Goal: Task Accomplishment & Management: Use online tool/utility

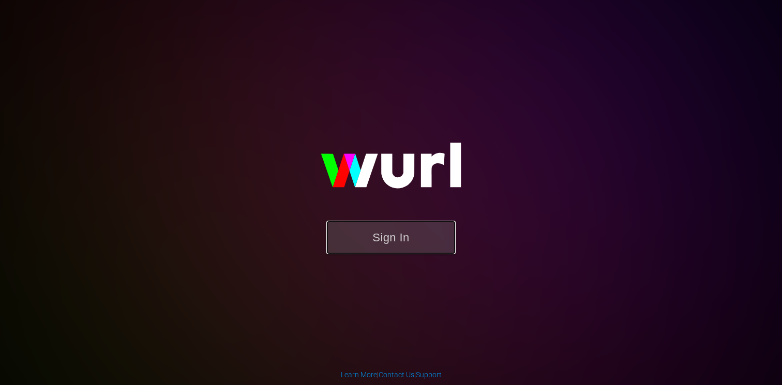
click at [386, 242] on button "Sign In" at bounding box center [390, 238] width 129 height 34
click at [416, 233] on button "Sign In" at bounding box center [390, 238] width 129 height 34
click at [511, 274] on div "Sign In" at bounding box center [391, 192] width 240 height 167
click at [396, 236] on button "Sign In" at bounding box center [390, 238] width 129 height 34
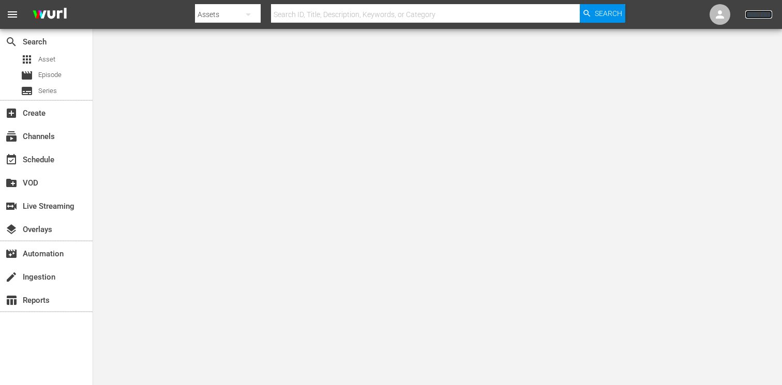
click at [757, 17] on link "Sign Out" at bounding box center [758, 14] width 27 height 8
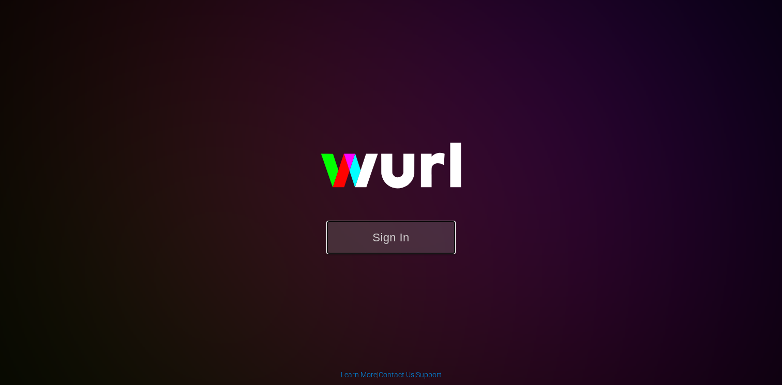
click at [416, 230] on button "Sign In" at bounding box center [390, 238] width 129 height 34
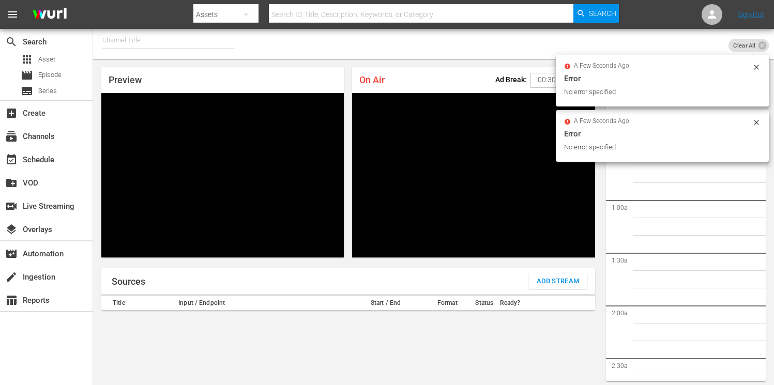
scroll to position [49, 0]
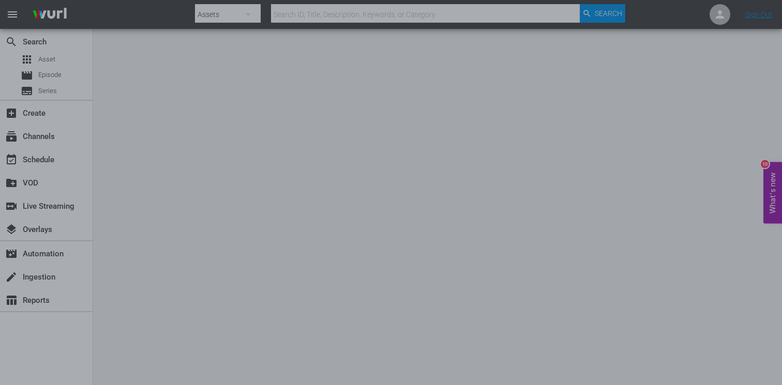
click at [754, 14] on div at bounding box center [391, 192] width 782 height 385
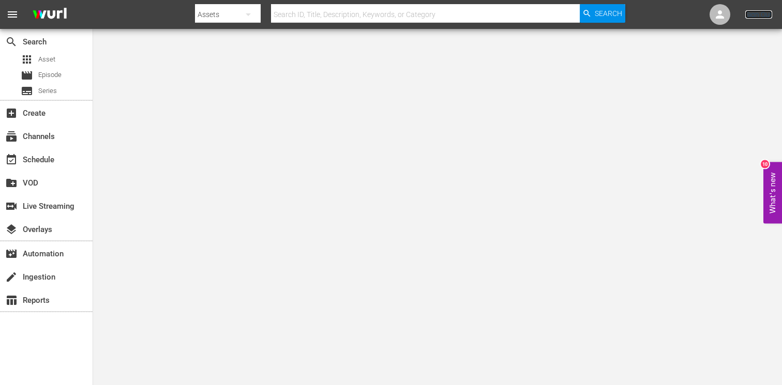
click at [757, 16] on link "Sign Out" at bounding box center [758, 14] width 27 height 8
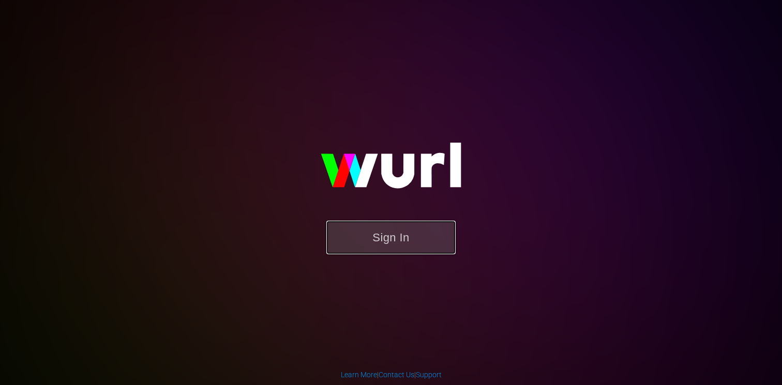
click at [386, 236] on button "Sign In" at bounding box center [390, 238] width 129 height 34
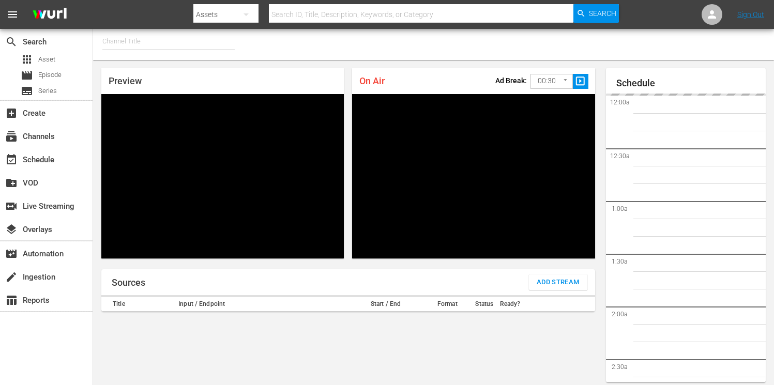
type input "FIFA+ English Global (1781)"
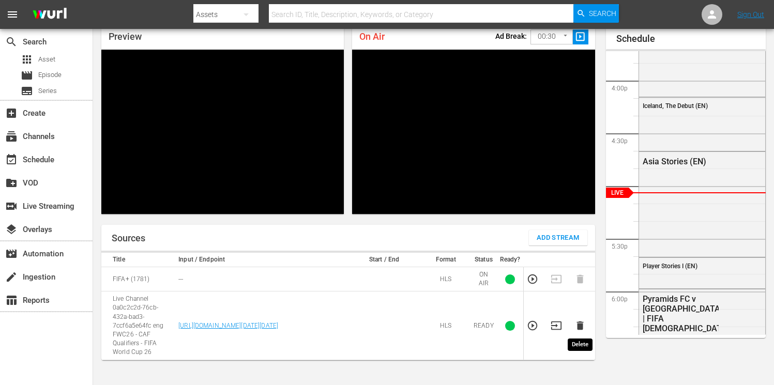
click at [582, 327] on icon "button" at bounding box center [579, 326] width 7 height 9
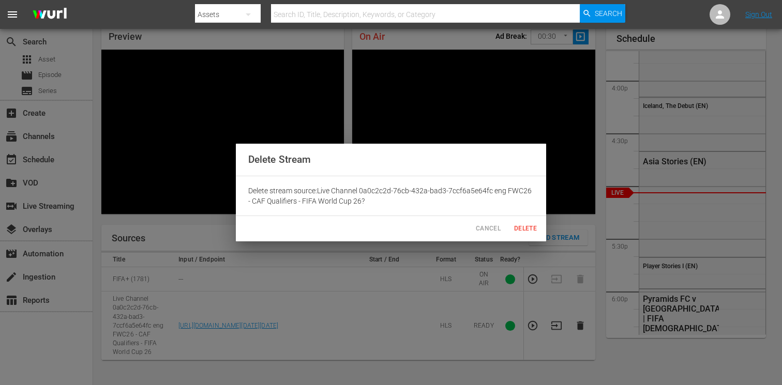
click at [521, 226] on span "Delete" at bounding box center [525, 228] width 25 height 11
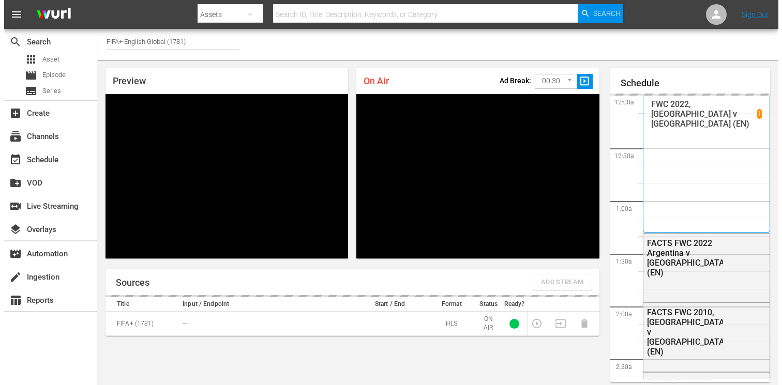
scroll to position [45, 0]
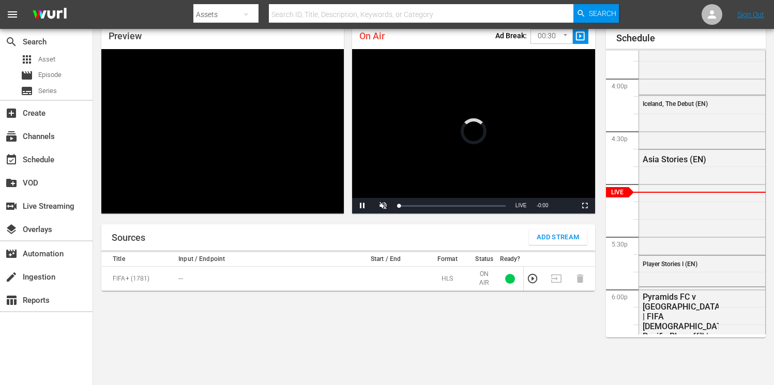
click at [549, 236] on span "Add Stream" at bounding box center [558, 238] width 43 height 12
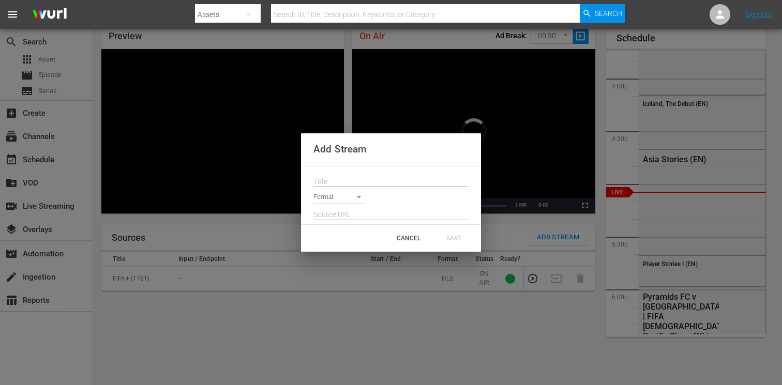
click at [355, 179] on input "text" at bounding box center [390, 182] width 155 height 16
paste input "Live Channel fda50176-2b67-41a1-90b5-b542f5b14b01 eng FIFA Intercontinental Cup…"
type input "Live Channel fda50176-2b67-41a1-90b5-b542f5b14b01 eng FIFA Intercontinental Cup…"
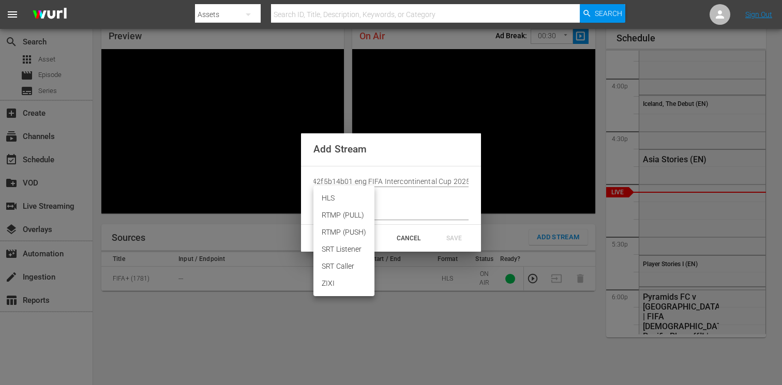
click at [347, 199] on body "menu Search By Assets Search ID, Title, Description, Keywords, or Category Sear…" at bounding box center [391, 147] width 782 height 385
click at [337, 201] on li "HLS" at bounding box center [343, 198] width 61 height 17
type input "HLS"
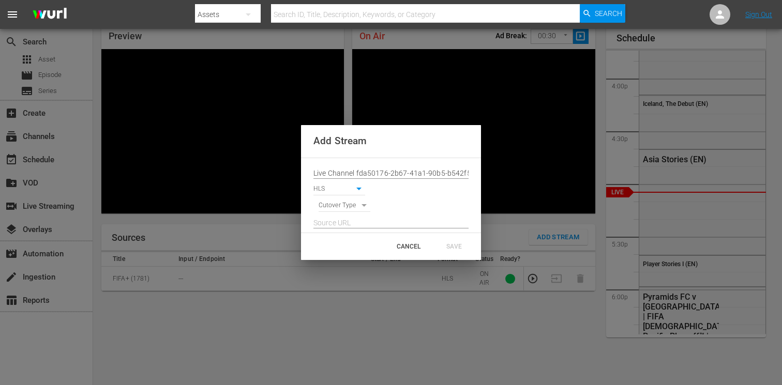
click at [338, 207] on body "menu Search By Assets Search ID, Title, Description, Keywords, or Category Sear…" at bounding box center [391, 147] width 782 height 385
click at [337, 222] on li "SIGNAL" at bounding box center [344, 223] width 52 height 17
type input "SIGNAL"
click at [333, 219] on input "text" at bounding box center [390, 224] width 155 height 16
paste input "[URL][DOMAIN_NAME][DATE][DATE]"
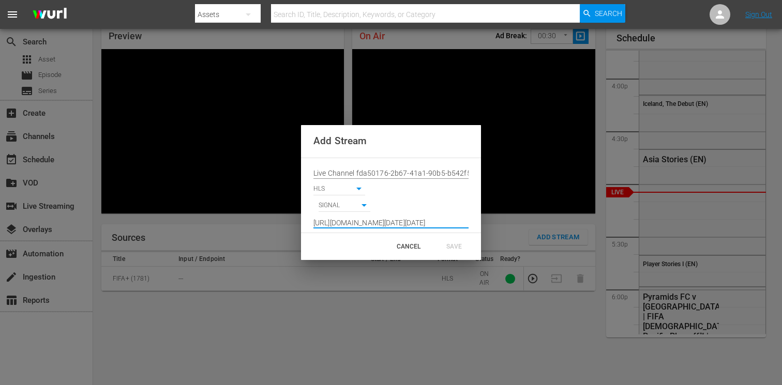
scroll to position [0, 765]
type input "[URL][DOMAIN_NAME][DATE][DATE]"
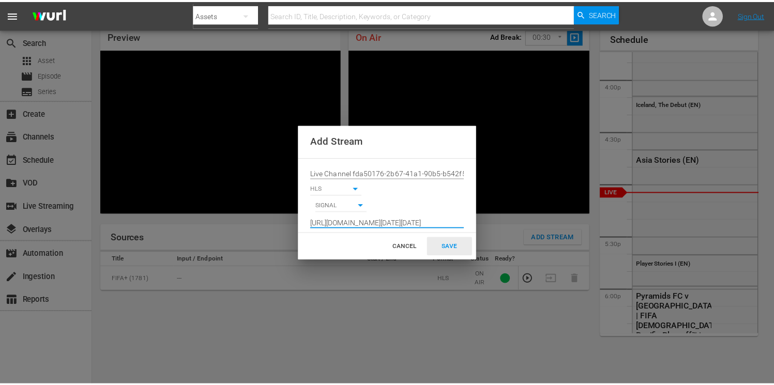
scroll to position [0, 0]
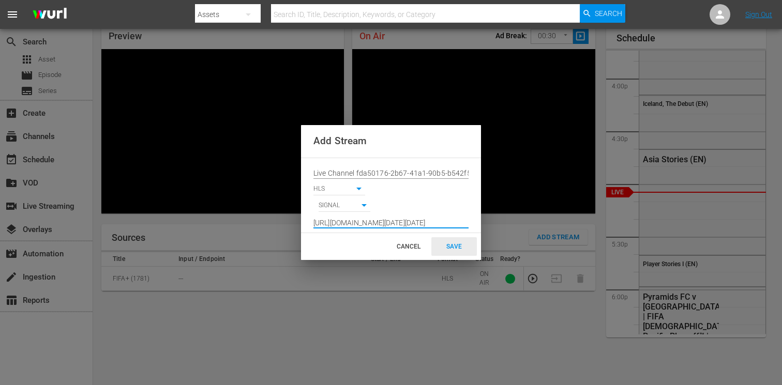
click at [453, 247] on div "SAVE" at bounding box center [453, 246] width 45 height 19
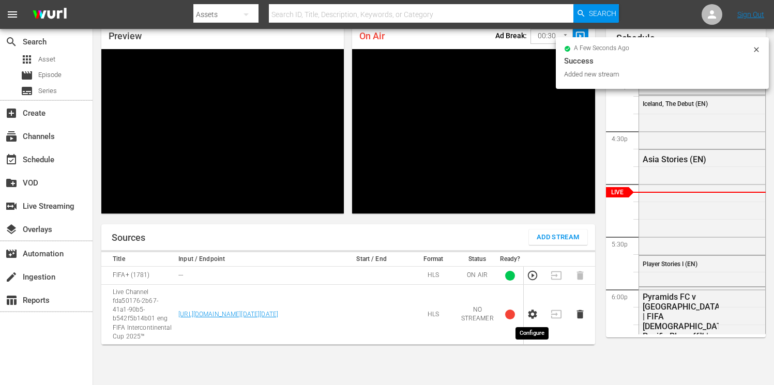
click at [530, 316] on icon "button" at bounding box center [532, 314] width 9 height 9
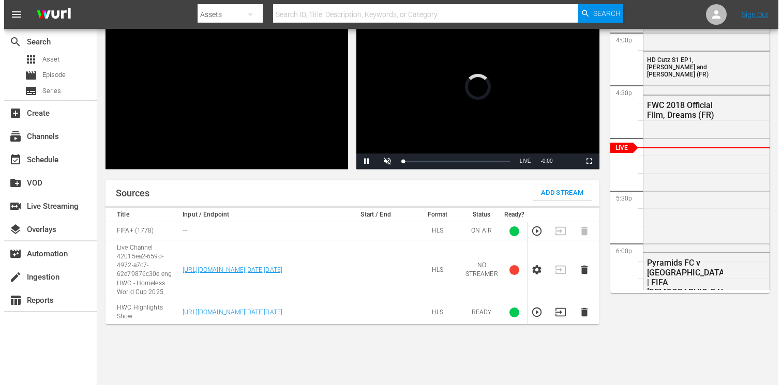
scroll to position [91, 0]
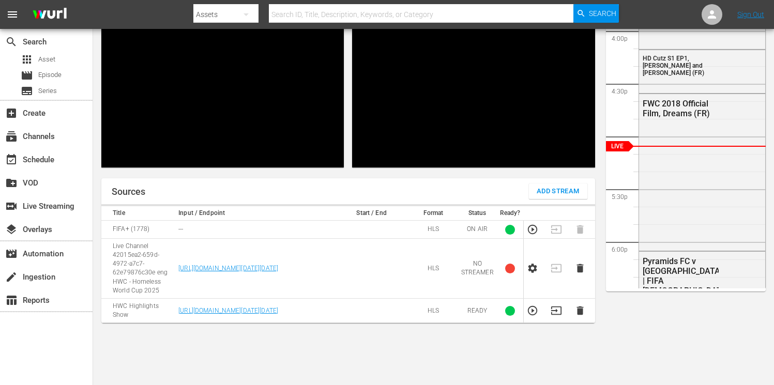
drag, startPoint x: 531, startPoint y: 268, endPoint x: 380, endPoint y: 266, distance: 151.0
click at [380, 266] on tr "Live Channel 42015ea2-659d-4972-a7c7-62e79876c30e eng HWC - Homeless World Cup …" at bounding box center [348, 269] width 494 height 60
click at [580, 270] on icon "button" at bounding box center [579, 268] width 7 height 9
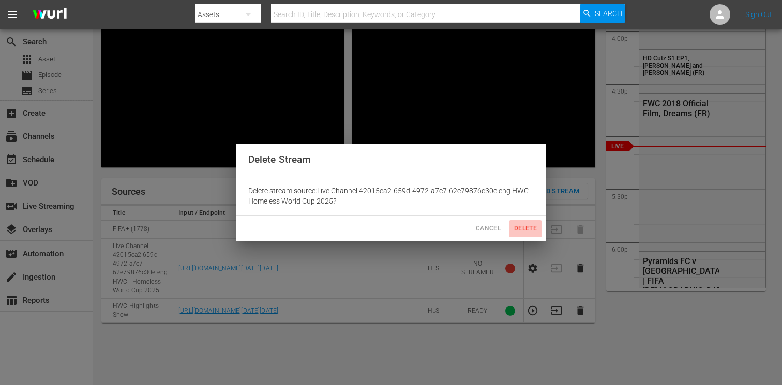
click at [521, 230] on span "Delete" at bounding box center [525, 228] width 25 height 11
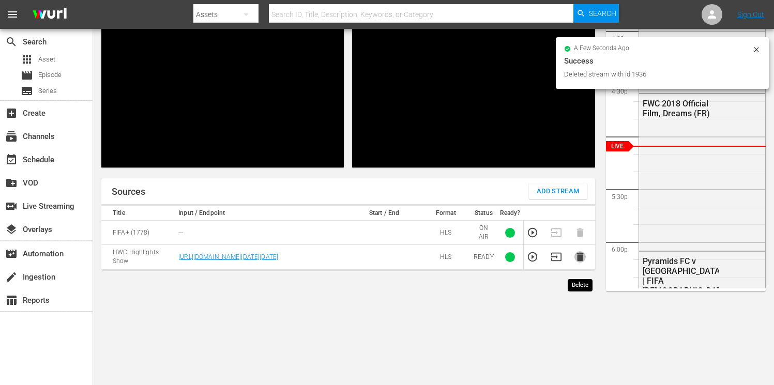
click at [578, 262] on icon "button" at bounding box center [579, 257] width 7 height 9
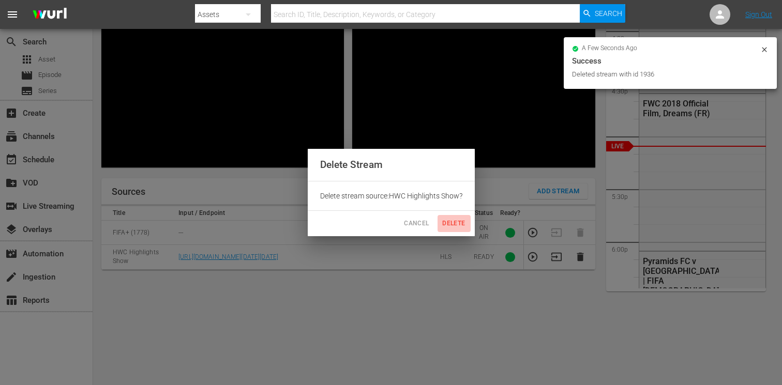
click at [452, 222] on span "Delete" at bounding box center [454, 223] width 25 height 11
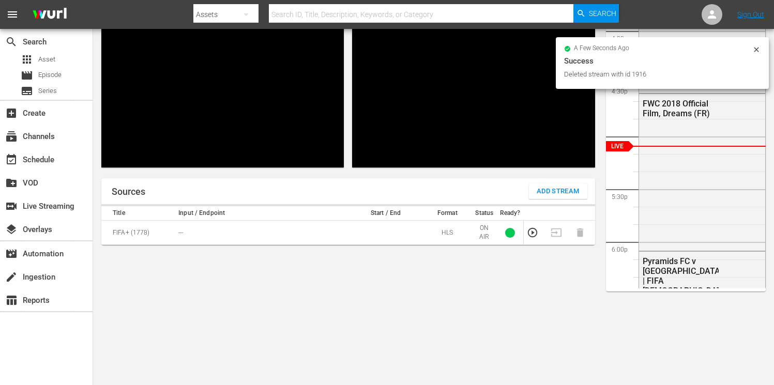
click at [544, 191] on span "Add Stream" at bounding box center [558, 192] width 43 height 12
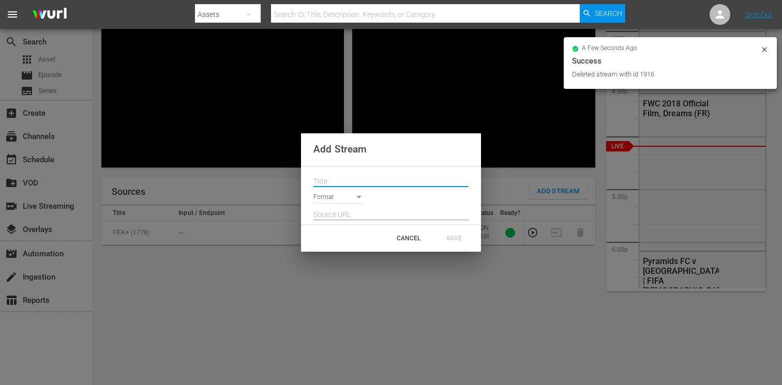
click at [345, 183] on input "text" at bounding box center [390, 182] width 155 height 16
paste input "Live Channel fda50176-2b67-41a1-90b5-b542f5b14b01 eng FIFA Intercontinental Cup…"
type input "Live Channel fda50176-2b67-41a1-90b5-b542f5b14b01 eng FIFA Intercontinental Cup…"
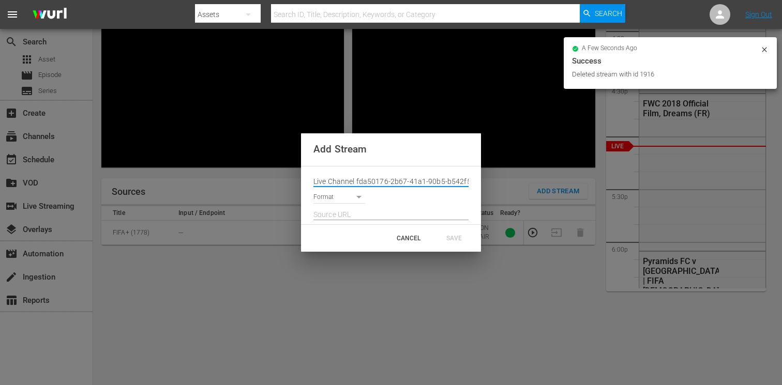
click at [339, 194] on body "menu Search By Assets Search ID, Title, Description, Keywords, or Category Sear…" at bounding box center [391, 101] width 782 height 385
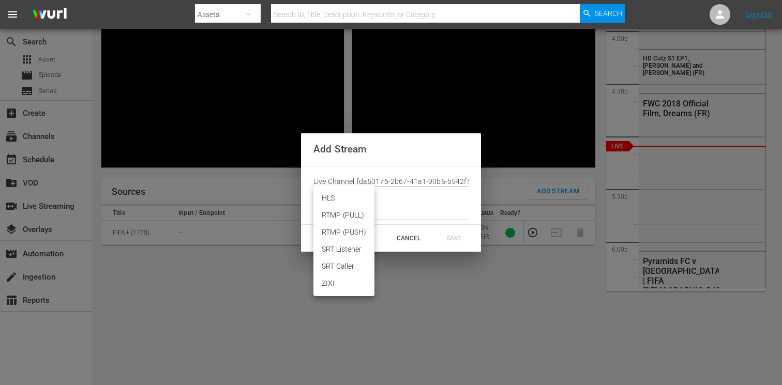
click at [335, 201] on li "HLS" at bounding box center [343, 198] width 61 height 17
type input "HLS"
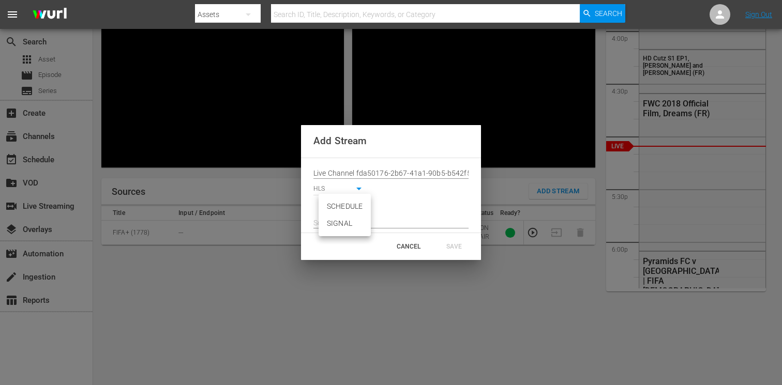
click at [333, 209] on body "menu Search By Assets Search ID, Title, Description, Keywords, or Category Sear…" at bounding box center [391, 101] width 782 height 385
click at [334, 221] on li "SIGNAL" at bounding box center [344, 223] width 52 height 17
type input "SIGNAL"
click at [346, 224] on input "text" at bounding box center [390, 224] width 155 height 16
paste input "[URL][DOMAIN_NAME][DATE][DATE]"
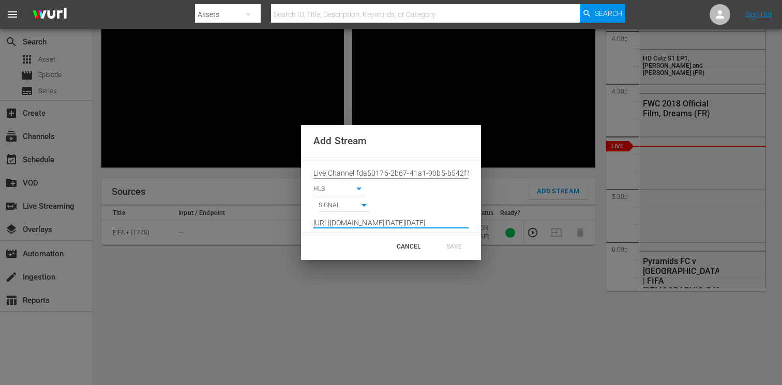
scroll to position [0, 765]
type input "[URL][DOMAIN_NAME][DATE][DATE]"
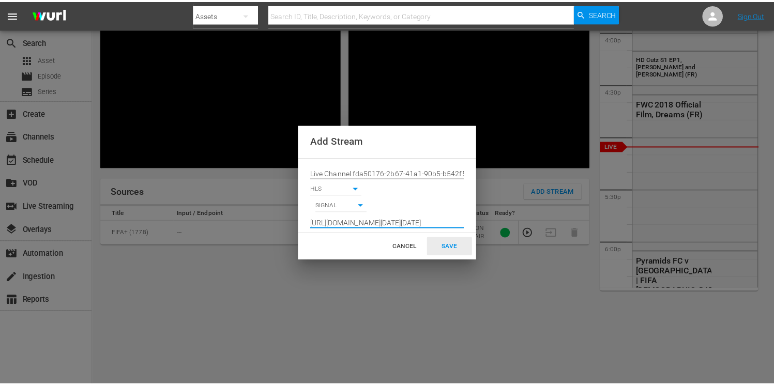
scroll to position [0, 0]
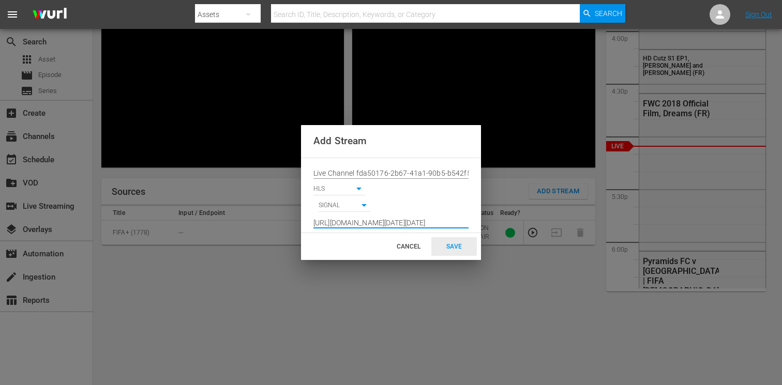
click at [447, 247] on div "SAVE" at bounding box center [453, 246] width 45 height 19
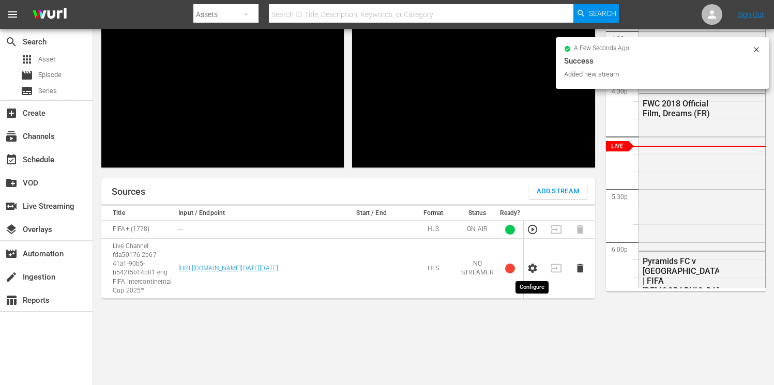
click at [529, 270] on icon "button" at bounding box center [532, 268] width 9 height 9
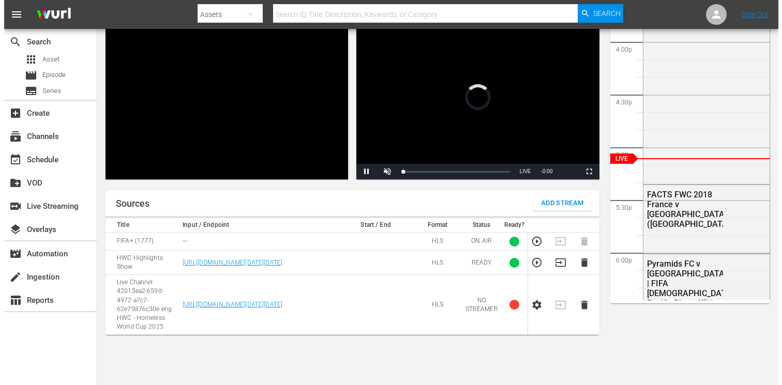
scroll to position [91, 0]
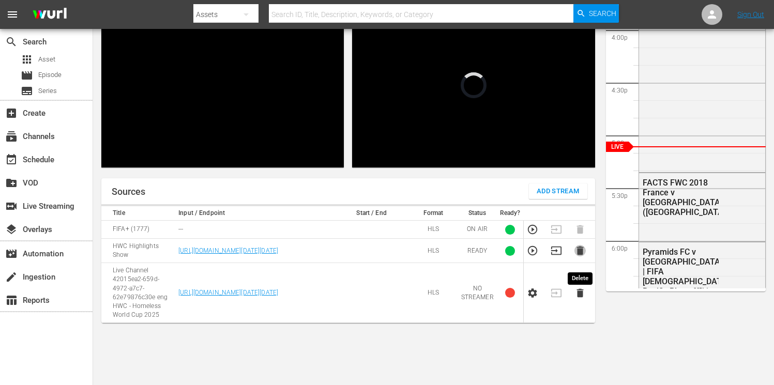
click at [580, 255] on icon "button" at bounding box center [579, 251] width 7 height 9
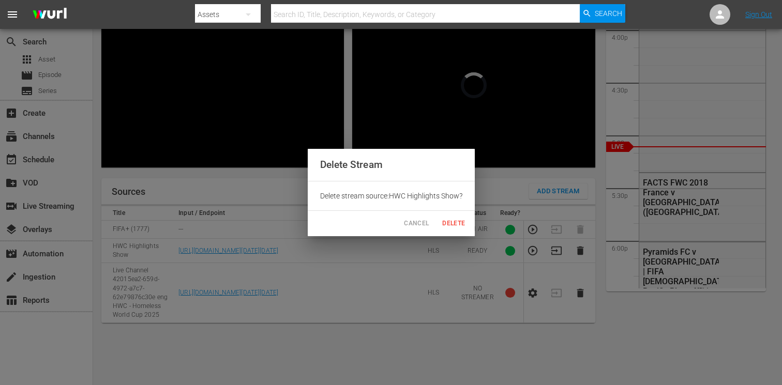
click at [456, 226] on span "Delete" at bounding box center [454, 223] width 25 height 11
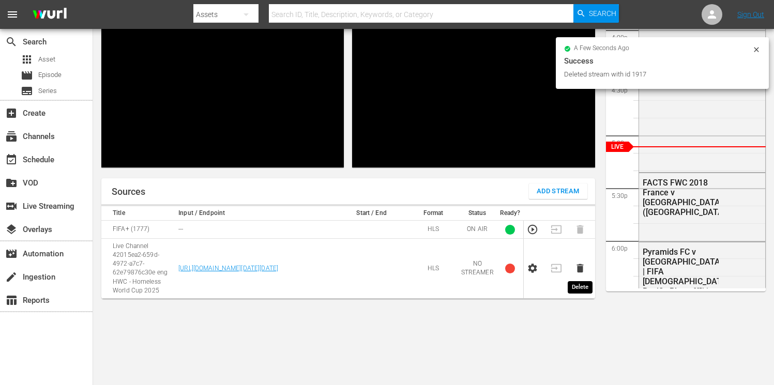
click at [580, 269] on icon "button" at bounding box center [579, 268] width 7 height 9
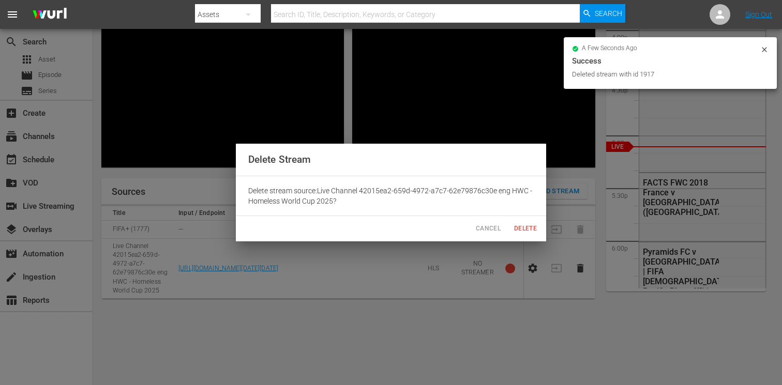
click at [519, 227] on span "Delete" at bounding box center [525, 228] width 25 height 11
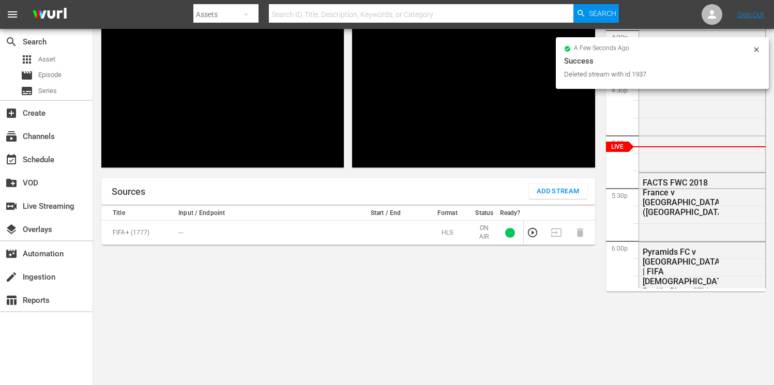
click at [548, 191] on span "Add Stream" at bounding box center [558, 192] width 43 height 12
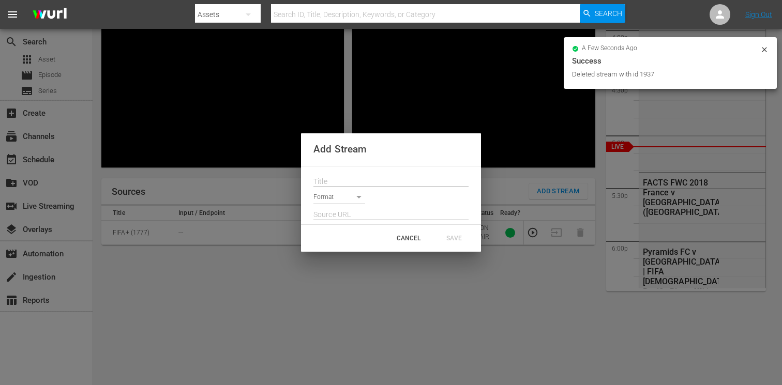
click at [347, 182] on input "text" at bounding box center [390, 182] width 155 height 16
paste input "Live Channel fda50176-2b67-41a1-90b5-b542f5b14b01 eng FIFA Intercontinental Cup…"
type input "Live Channel fda50176-2b67-41a1-90b5-b542f5b14b01 eng FIFA Intercontinental Cup…"
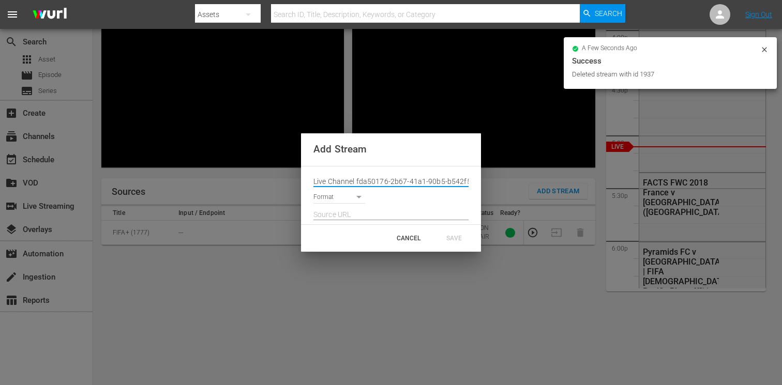
click at [337, 194] on body "menu Search By Assets Search ID, Title, Description, Keywords, or Category Sear…" at bounding box center [391, 101] width 782 height 385
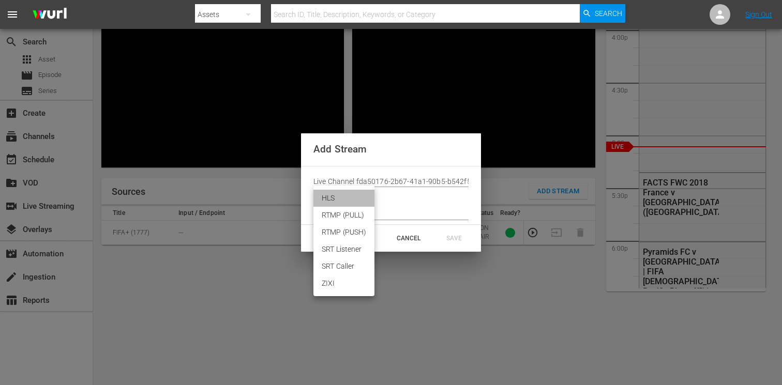
click at [333, 195] on li "HLS" at bounding box center [343, 198] width 61 height 17
type input "HLS"
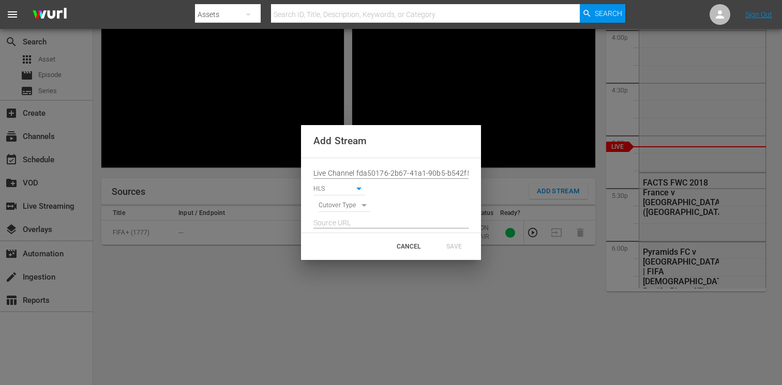
click at [331, 205] on body "menu Search By Assets Search ID, Title, Description, Keywords, or Category Sear…" at bounding box center [391, 101] width 782 height 385
click at [331, 222] on li "SIGNAL" at bounding box center [344, 223] width 52 height 17
type input "SIGNAL"
click at [324, 223] on input "text" at bounding box center [390, 224] width 155 height 16
paste input "[URL][DOMAIN_NAME][DATE][DATE]"
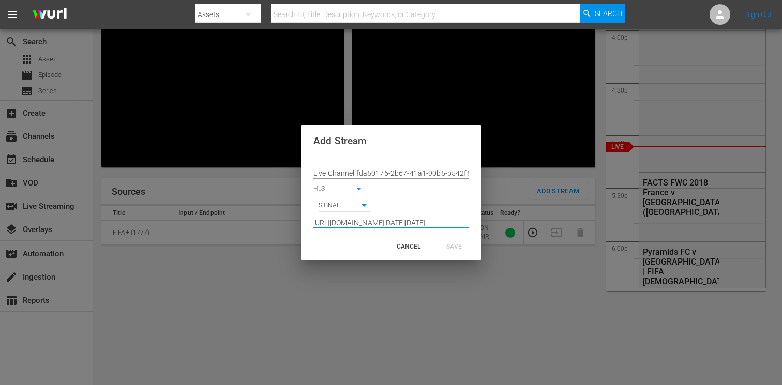
scroll to position [0, 765]
type input "[URL][DOMAIN_NAME][DATE][DATE]"
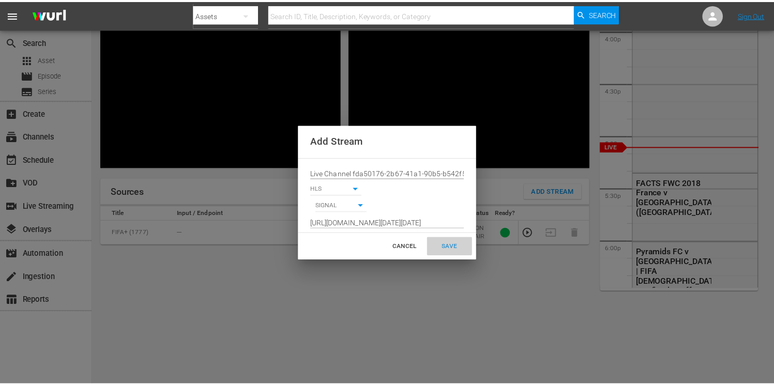
scroll to position [0, 0]
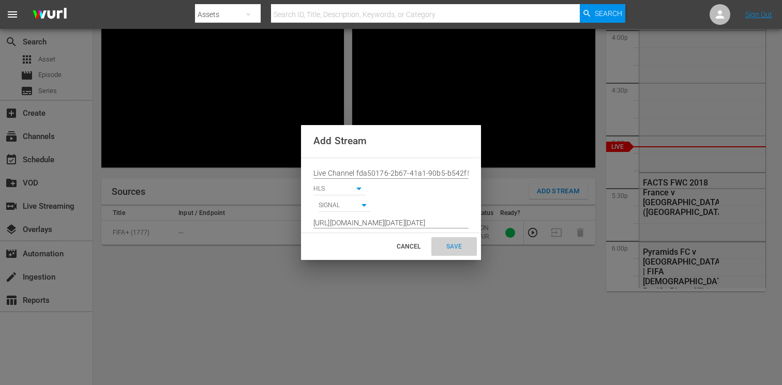
click at [453, 247] on div "SAVE" at bounding box center [453, 246] width 45 height 19
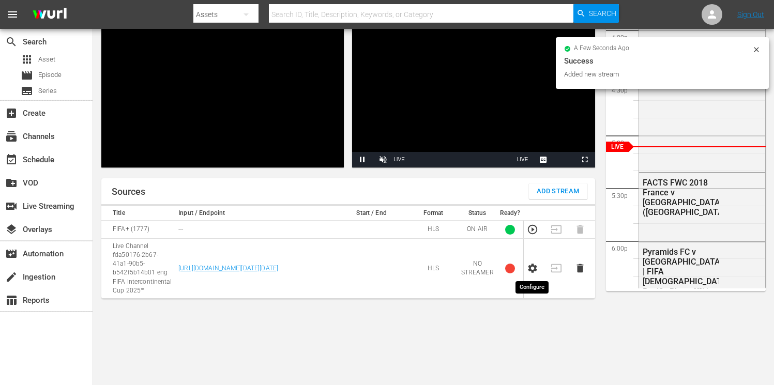
click at [532, 271] on icon "button" at bounding box center [532, 268] width 9 height 9
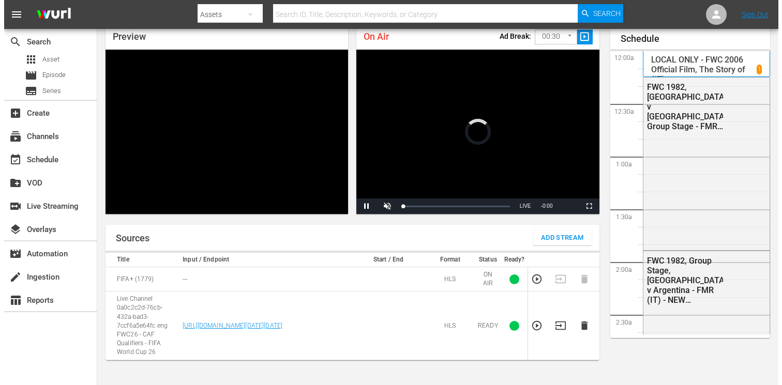
scroll to position [44, 0]
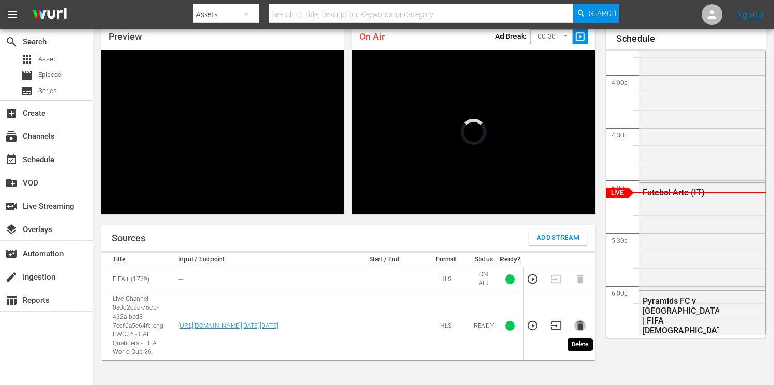
click at [579, 328] on icon "button" at bounding box center [579, 326] width 7 height 9
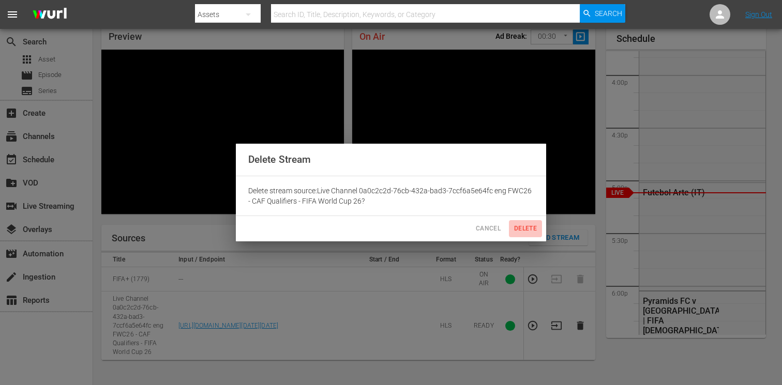
click at [526, 228] on span "Delete" at bounding box center [525, 228] width 25 height 11
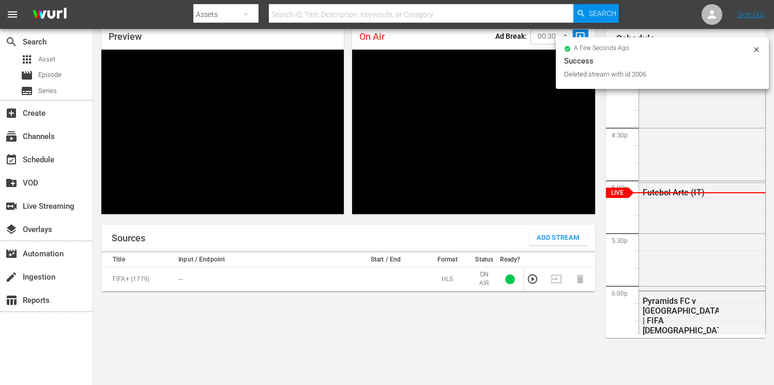
click at [543, 240] on span "Add Stream" at bounding box center [558, 238] width 43 height 12
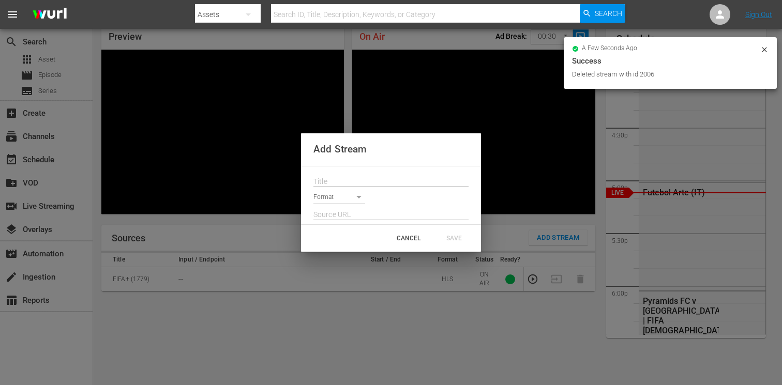
click at [330, 182] on input "text" at bounding box center [390, 182] width 155 height 16
paste input "Live Channel fda50176-2b67-41a1-90b5-b542f5b14b01 eng FIFA Intercontinental Cup…"
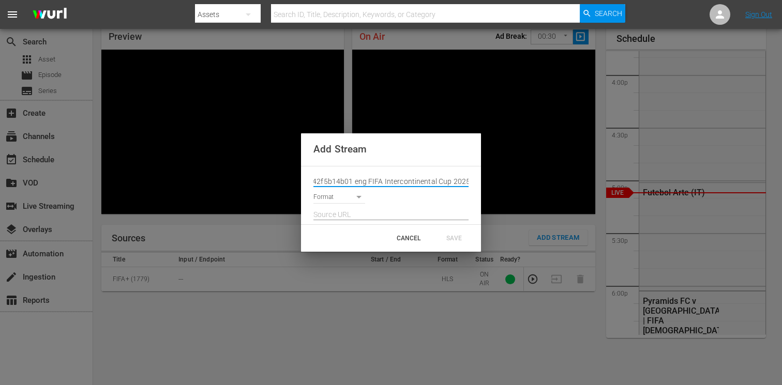
type input "Live Channel fda50176-2b67-41a1-90b5-b542f5b14b01 eng FIFA Intercontinental Cup…"
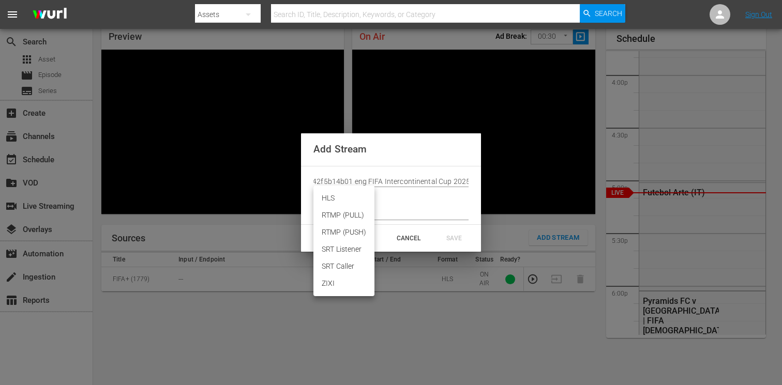
scroll to position [0, 0]
click at [330, 200] on body "menu Search By Assets Search ID, Title, Description, Keywords, or Category Sear…" at bounding box center [391, 148] width 782 height 385
click at [326, 198] on li "HLS" at bounding box center [343, 198] width 61 height 17
type input "HLS"
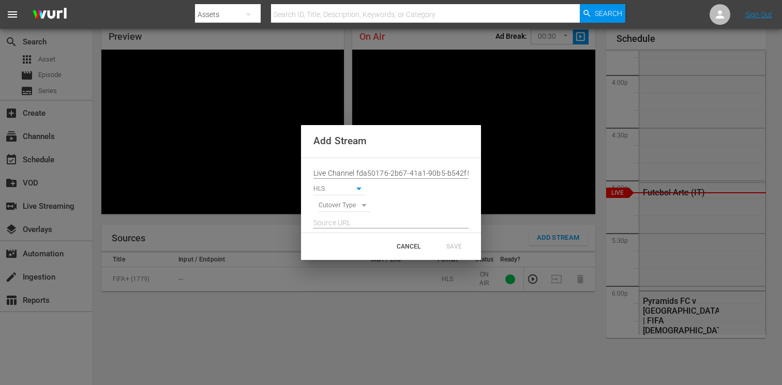
click at [336, 206] on body "menu Search By Assets Search ID, Title, Description, Keywords, or Category Sear…" at bounding box center [391, 148] width 782 height 385
click at [336, 226] on li "SIGNAL" at bounding box center [344, 223] width 52 height 17
type input "SIGNAL"
click at [369, 223] on input "text" at bounding box center [390, 224] width 155 height 16
paste input "[URL][DOMAIN_NAME][DATE][DATE]"
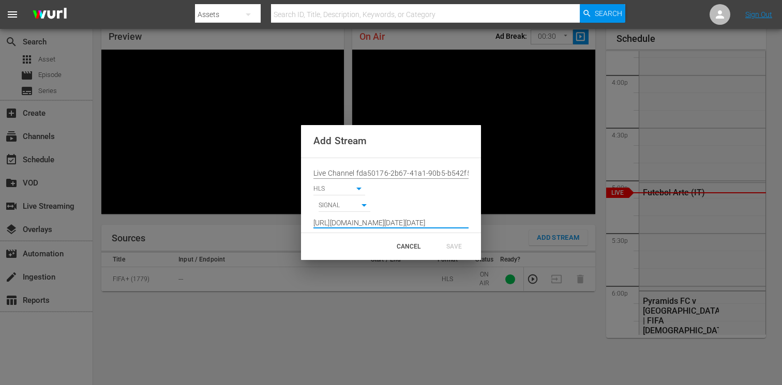
scroll to position [0, 765]
type input "[URL][DOMAIN_NAME][DATE][DATE]"
click at [447, 248] on div "SAVE" at bounding box center [453, 246] width 45 height 19
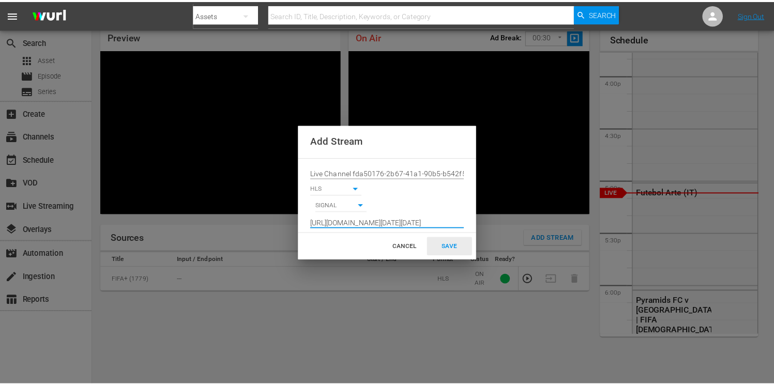
scroll to position [0, 0]
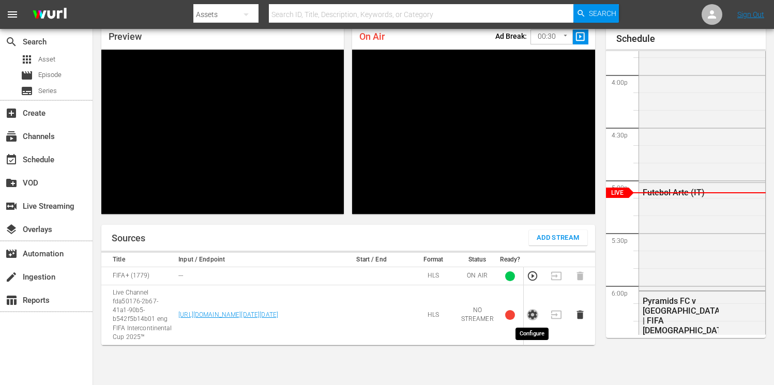
click at [529, 318] on icon "button" at bounding box center [532, 314] width 11 height 11
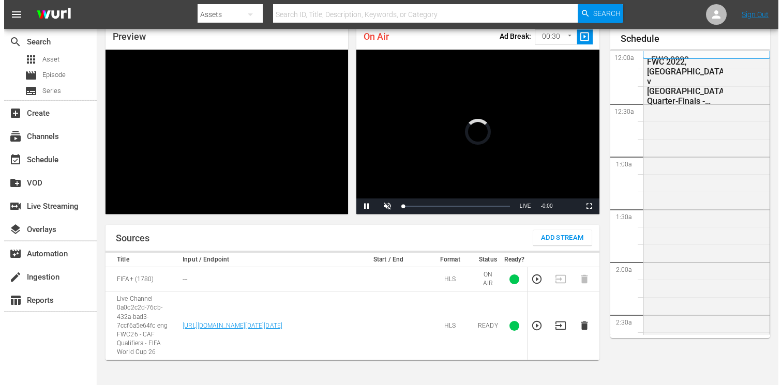
scroll to position [44, 0]
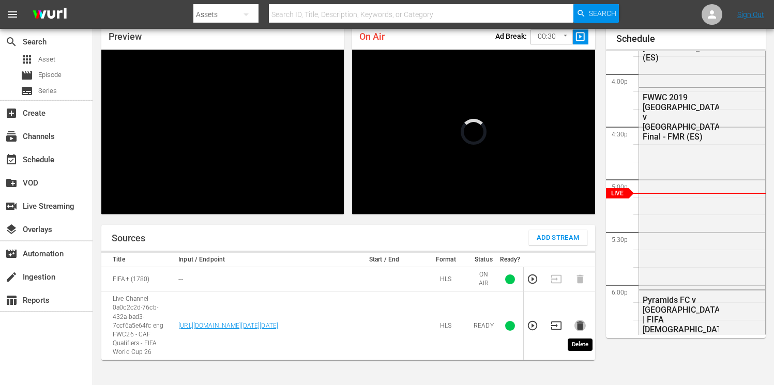
click at [579, 326] on icon "button" at bounding box center [579, 326] width 7 height 9
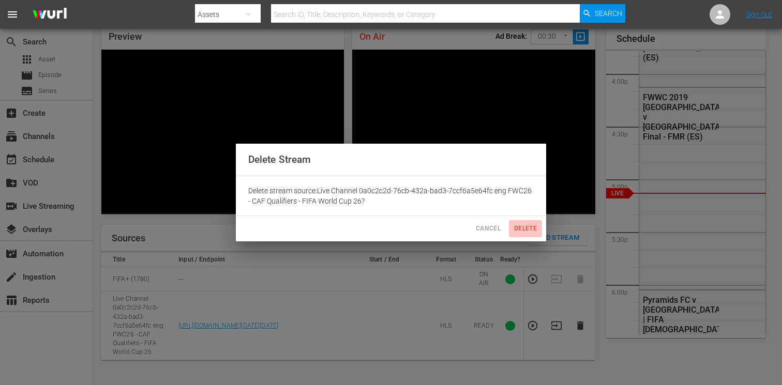
click at [521, 225] on span "Delete" at bounding box center [525, 228] width 25 height 11
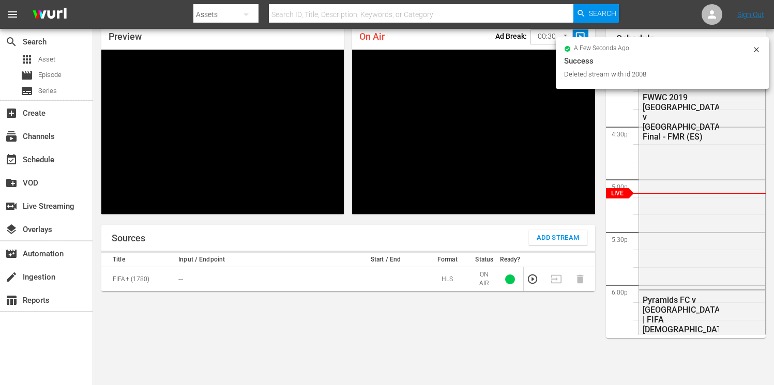
click at [549, 236] on span "Add Stream" at bounding box center [558, 238] width 43 height 12
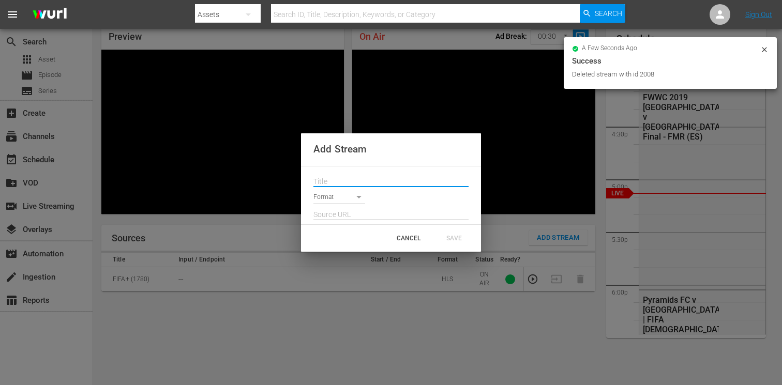
click at [359, 179] on input "text" at bounding box center [390, 182] width 155 height 16
paste input "Live Channel fda50176-2b67-41a1-90b5-b542f5b14b01 eng FIFA Intercontinental Cup…"
type input "Live Channel fda50176-2b67-41a1-90b5-b542f5b14b01 eng FIFA Intercontinental Cup…"
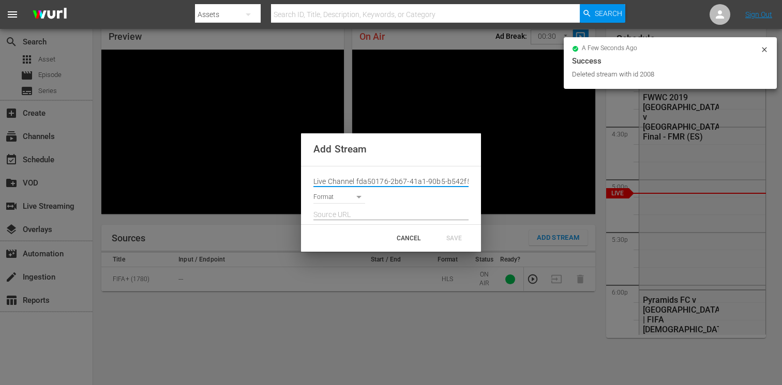
click at [335, 198] on body "menu Search By Assets Search ID, Title, Description, Keywords, or Category Sear…" at bounding box center [391, 148] width 782 height 385
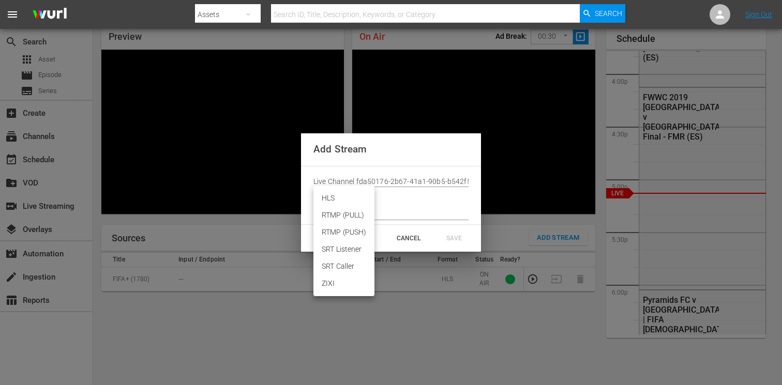
click at [329, 200] on li "HLS" at bounding box center [343, 198] width 61 height 17
type input "HLS"
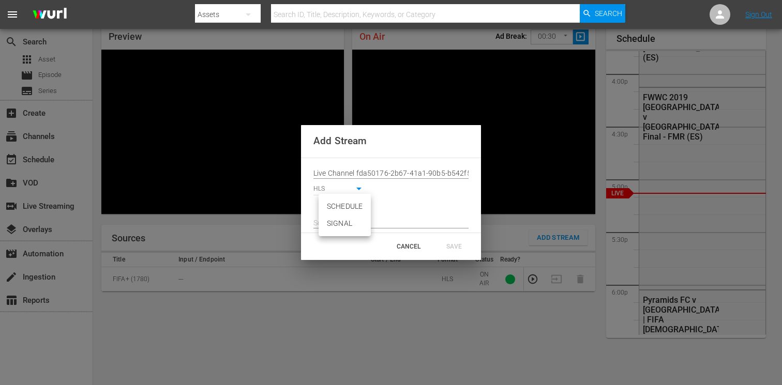
click at [333, 206] on body "menu Search By Assets Search ID, Title, Description, Keywords, or Category Sear…" at bounding box center [391, 148] width 782 height 385
click at [332, 225] on li "SIGNAL" at bounding box center [344, 223] width 52 height 17
type input "SIGNAL"
click at [322, 225] on input "text" at bounding box center [390, 224] width 155 height 16
paste input "[URL][DOMAIN_NAME][DATE][DATE]"
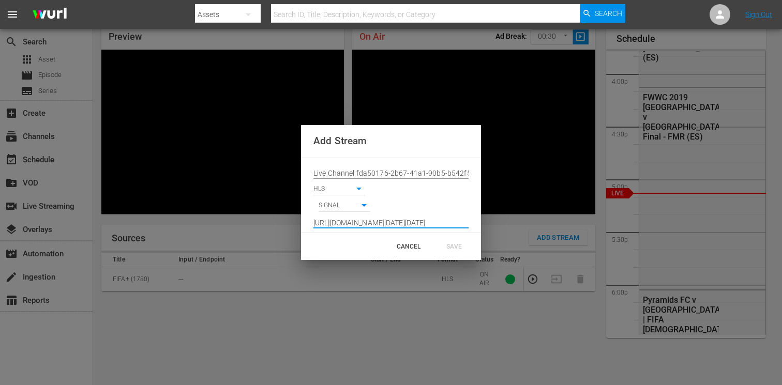
scroll to position [0, 765]
type input "[URL][DOMAIN_NAME][DATE][DATE]"
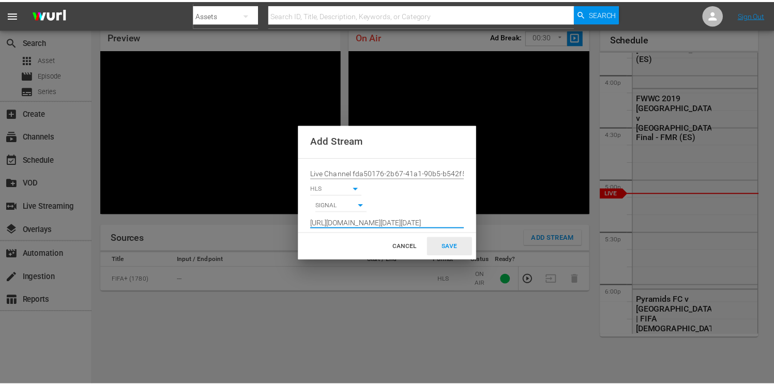
scroll to position [0, 0]
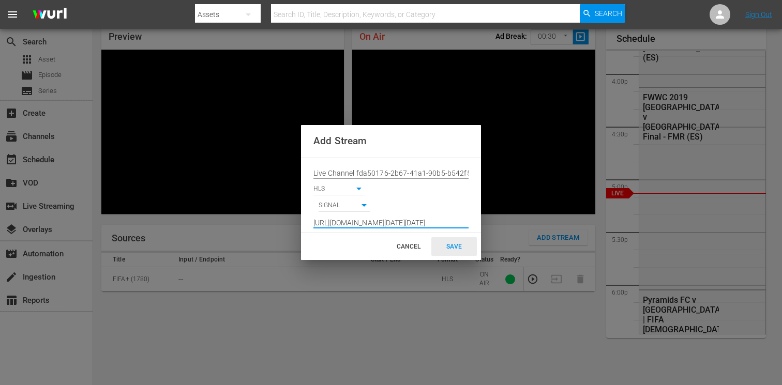
click at [455, 245] on div "SAVE" at bounding box center [453, 246] width 45 height 19
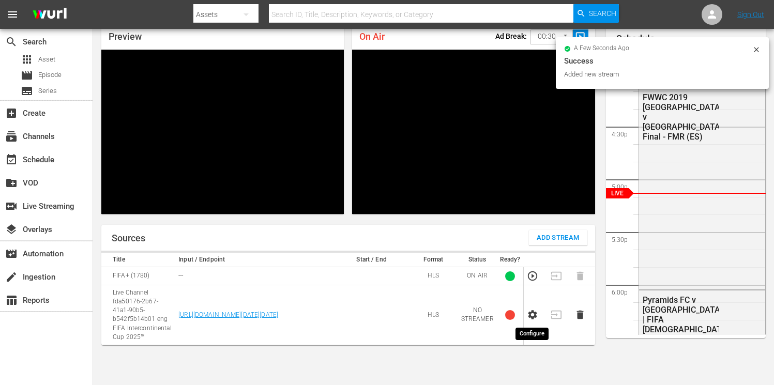
click at [532, 317] on icon "button" at bounding box center [532, 315] width 9 height 9
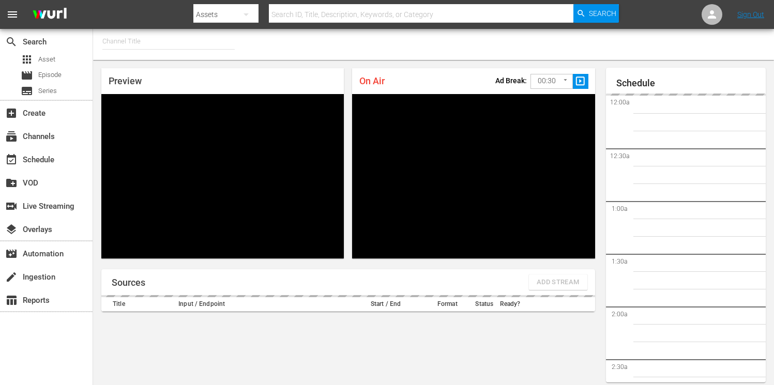
type input "FIFA+ [DEMOGRAPHIC_DATA]-Local-MX (1855)"
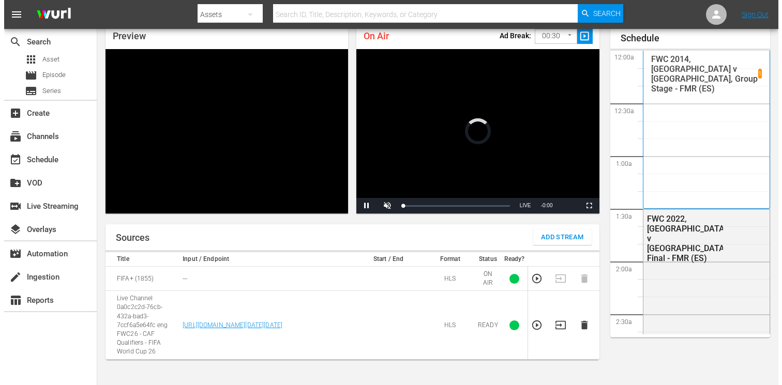
scroll to position [1666, 0]
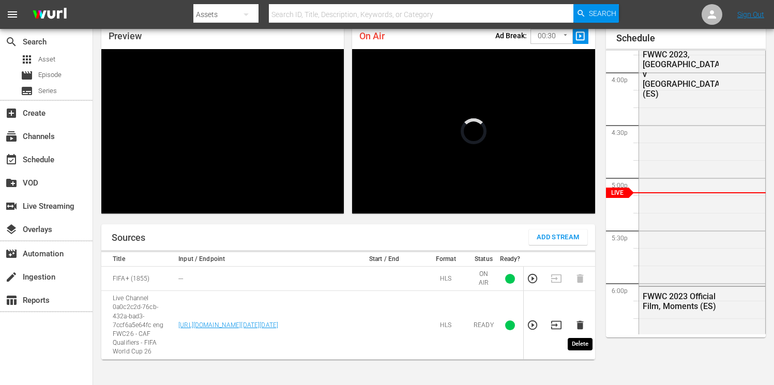
click at [581, 326] on icon "button" at bounding box center [579, 325] width 7 height 9
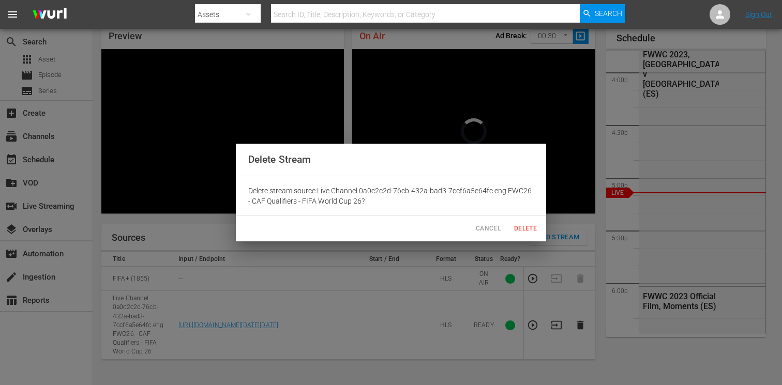
click at [520, 228] on span "Delete" at bounding box center [525, 228] width 25 height 11
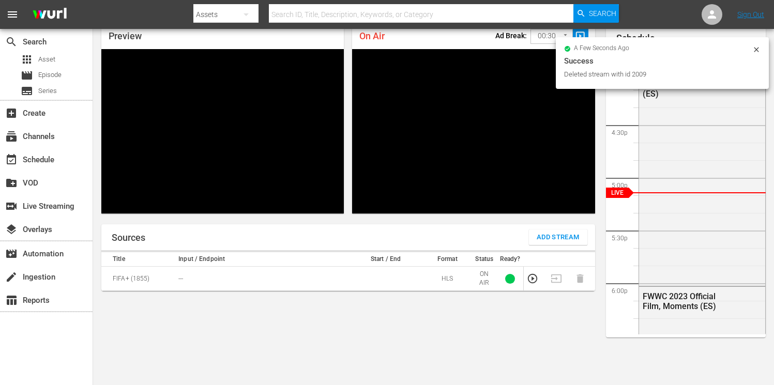
click at [545, 236] on span "Add Stream" at bounding box center [558, 238] width 43 height 12
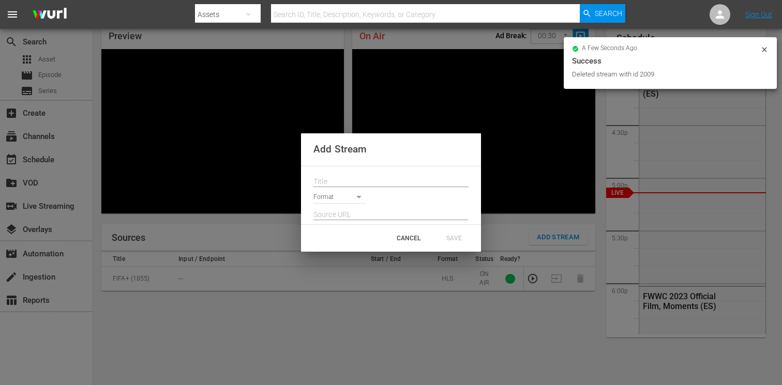
click at [358, 181] on input "text" at bounding box center [390, 182] width 155 height 16
paste input "Live Channel fda50176-2b67-41a1-90b5-b542f5b14b01 eng FIFA Intercontinental Cup…"
type input "Live Channel fda50176-2b67-41a1-90b5-b542f5b14b01 eng FIFA Intercontinental Cup…"
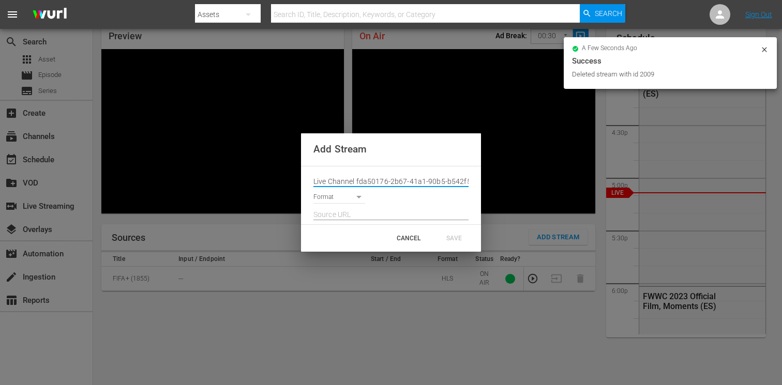
click at [347, 195] on body "menu Search By Assets Search ID, Title, Description, Keywords, or Category Sear…" at bounding box center [391, 147] width 782 height 385
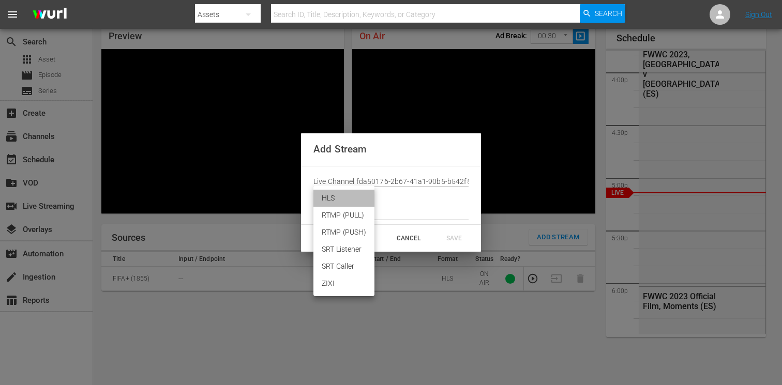
drag, startPoint x: 333, startPoint y: 198, endPoint x: 332, endPoint y: 205, distance: 6.8
click at [334, 198] on li "HLS" at bounding box center [343, 198] width 61 height 17
type input "HLS"
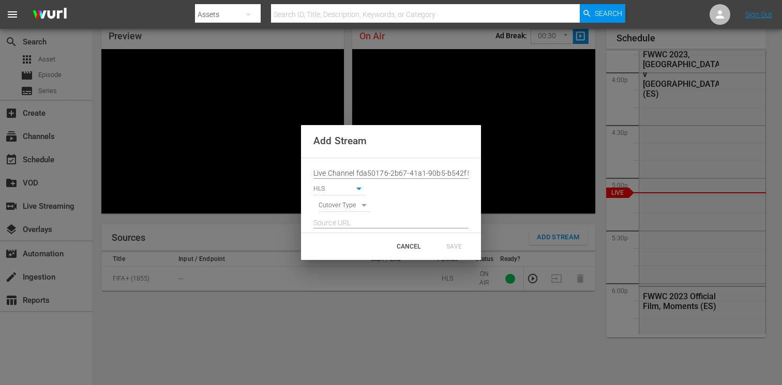
click at [333, 208] on body "menu Search By Assets Search ID, Title, Description, Keywords, or Category Sear…" at bounding box center [391, 147] width 782 height 385
click at [333, 224] on li "SIGNAL" at bounding box center [344, 223] width 52 height 17
type input "SIGNAL"
click at [350, 219] on input "text" at bounding box center [390, 224] width 155 height 16
paste input "[URL][DOMAIN_NAME][DATE][DATE]"
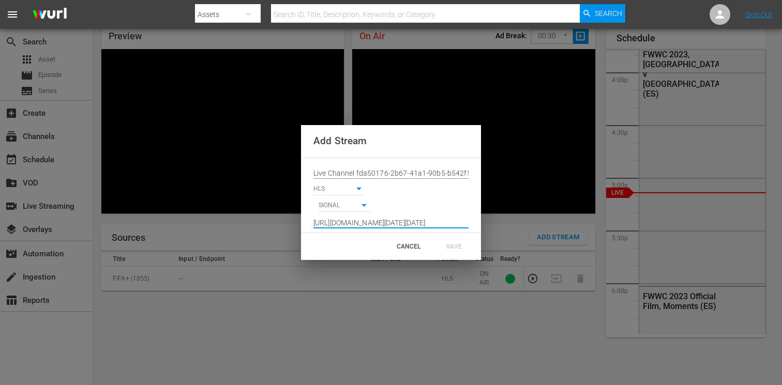
scroll to position [0, 765]
type input "[URL][DOMAIN_NAME][DATE][DATE]"
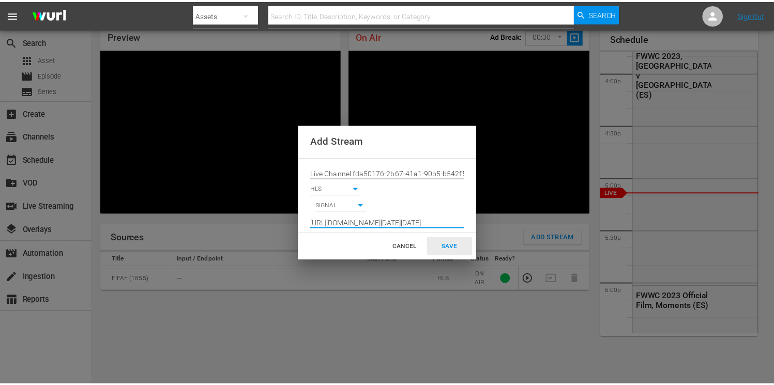
scroll to position [0, 0]
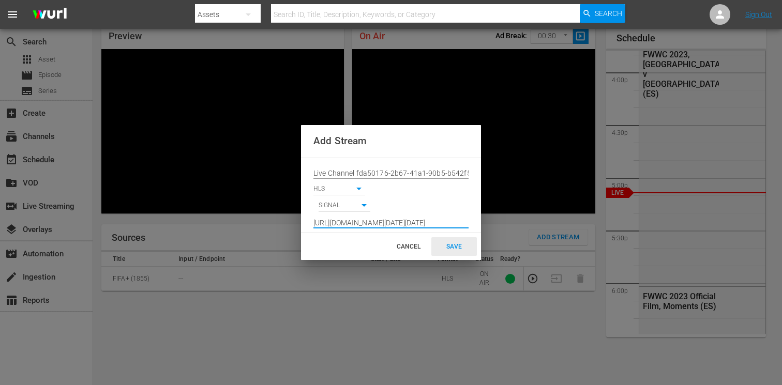
click at [452, 243] on div "SAVE" at bounding box center [453, 246] width 45 height 19
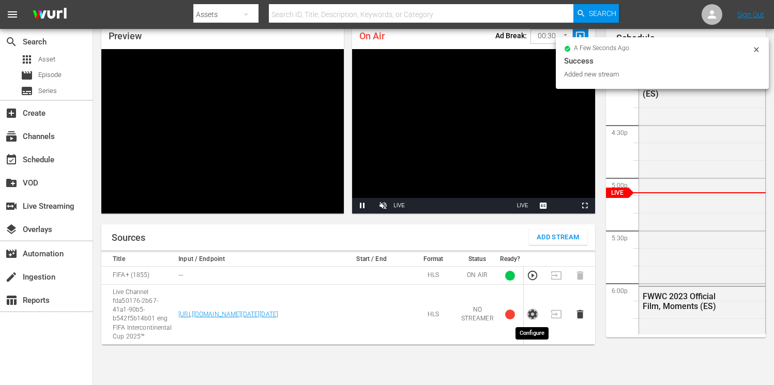
click at [532, 316] on icon "button" at bounding box center [532, 314] width 11 height 11
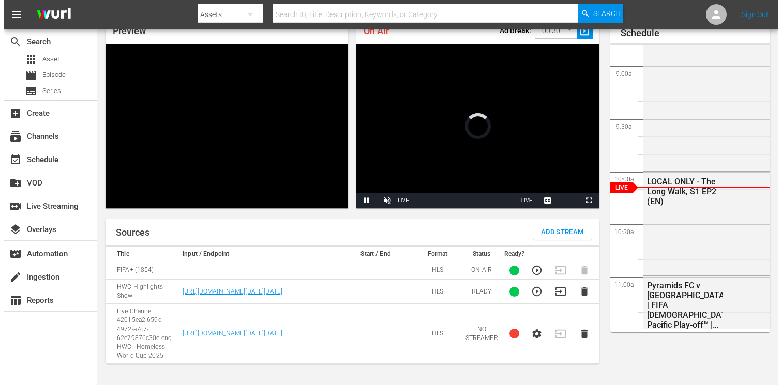
scroll to position [63, 0]
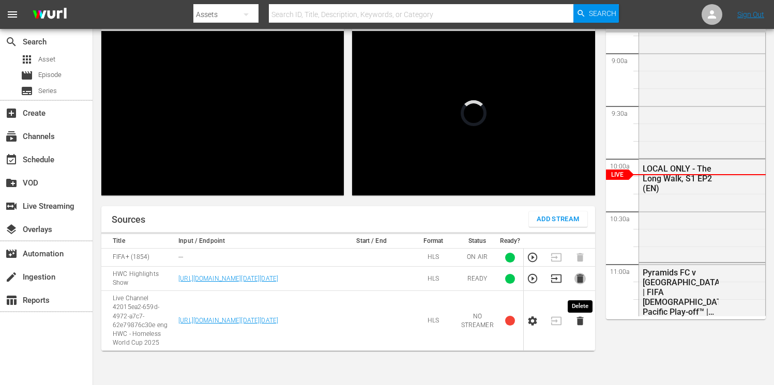
click at [583, 284] on icon "button" at bounding box center [579, 278] width 11 height 11
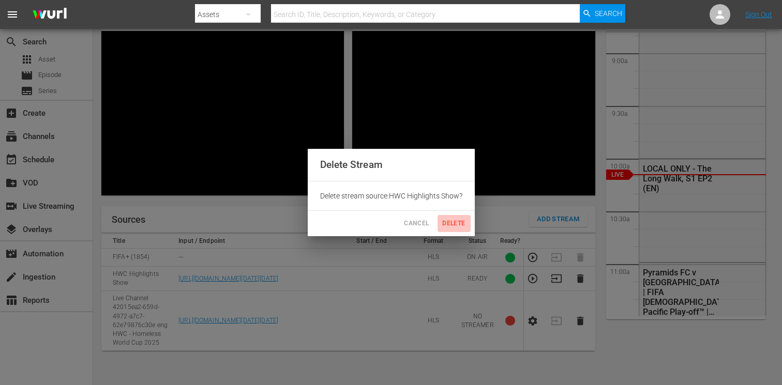
click at [455, 224] on span "Delete" at bounding box center [454, 223] width 25 height 11
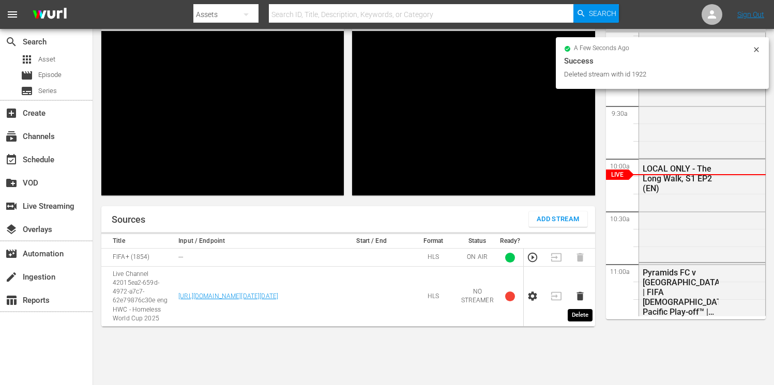
click at [578, 297] on icon "button" at bounding box center [579, 296] width 7 height 9
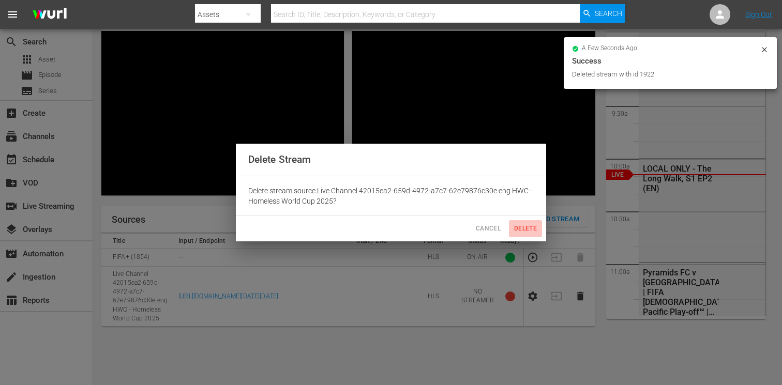
click at [522, 230] on span "Delete" at bounding box center [525, 228] width 25 height 11
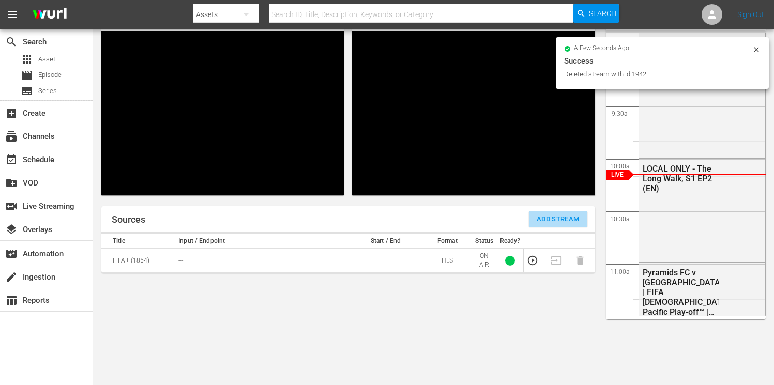
click at [546, 218] on span "Add Stream" at bounding box center [558, 220] width 43 height 12
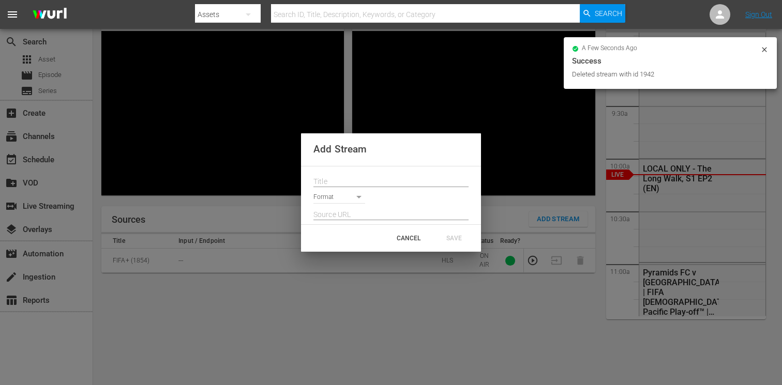
click at [351, 180] on input "text" at bounding box center [390, 182] width 155 height 16
paste input "Live Channel fda50176-2b67-41a1-90b5-b542f5b14b01 eng FIFA Intercontinental Cup…"
type input "Live Channel fda50176-2b67-41a1-90b5-b542f5b14b01 eng FIFA Intercontinental Cup…"
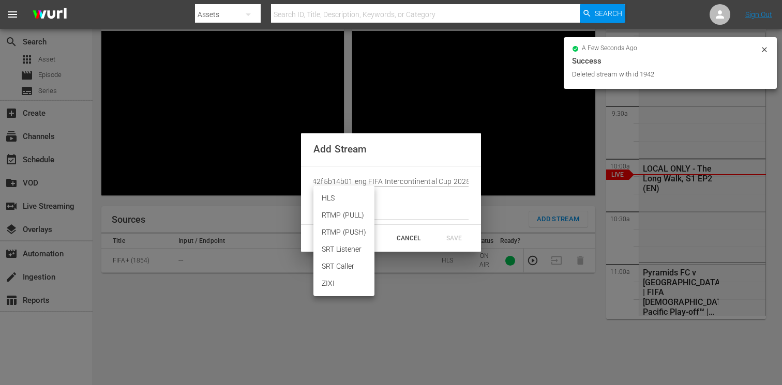
scroll to position [0, 0]
click at [334, 194] on body "menu Search By Assets Search ID, Title, Description, Keywords, or Category Sear…" at bounding box center [391, 129] width 782 height 385
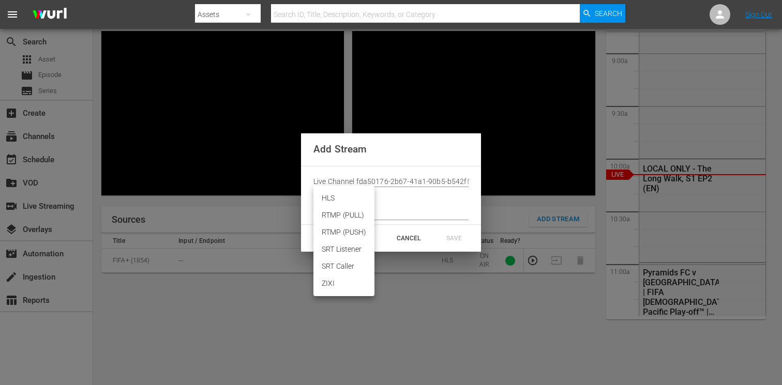
click at [335, 201] on li "HLS" at bounding box center [343, 198] width 61 height 17
type input "HLS"
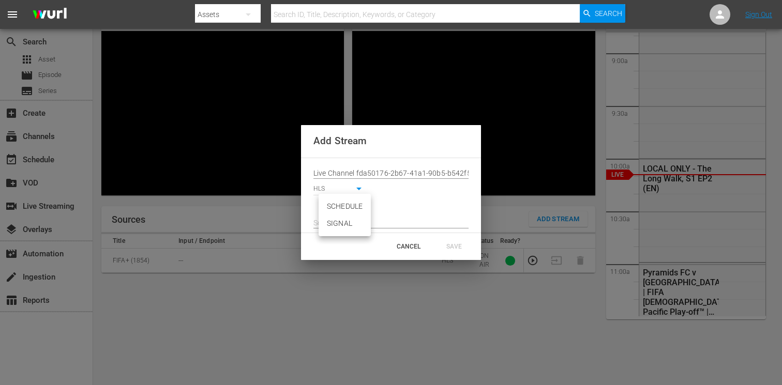
click at [334, 207] on body "menu Search By Assets Search ID, Title, Description, Keywords, or Category Sear…" at bounding box center [391, 129] width 782 height 385
click at [331, 223] on li "SIGNAL" at bounding box center [344, 223] width 52 height 17
type input "SIGNAL"
click at [371, 219] on input "text" at bounding box center [390, 224] width 155 height 16
paste input "[URL][DOMAIN_NAME][DATE][DATE]"
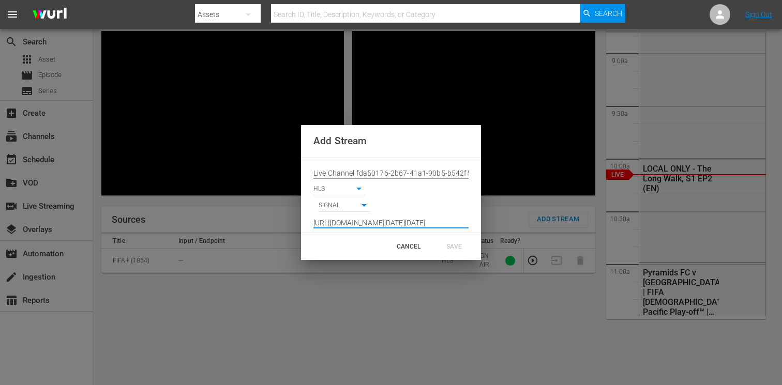
scroll to position [0, 765]
type input "[URL][DOMAIN_NAME][DATE][DATE]"
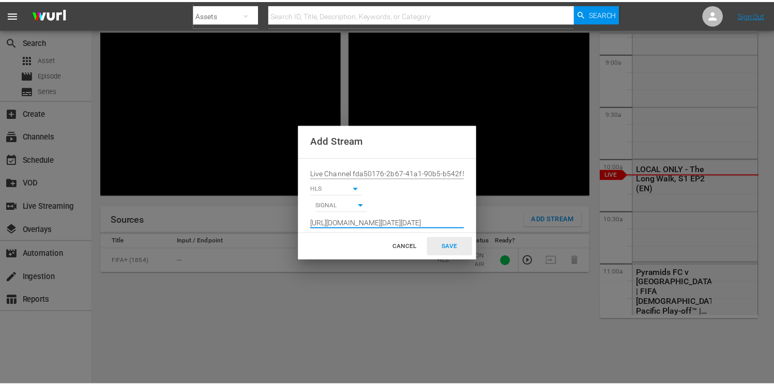
scroll to position [0, 0]
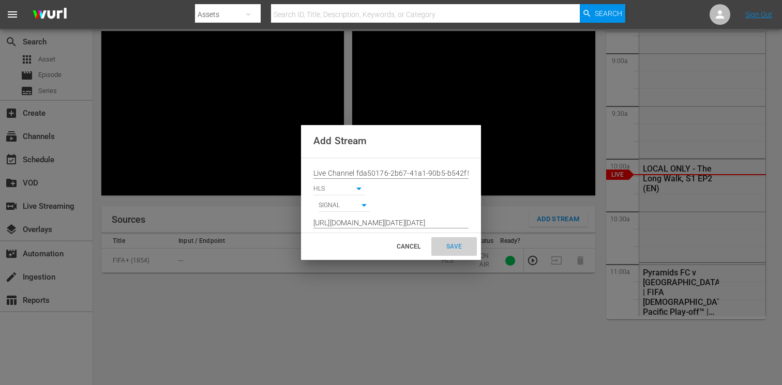
click at [451, 246] on div "SAVE" at bounding box center [453, 246] width 45 height 19
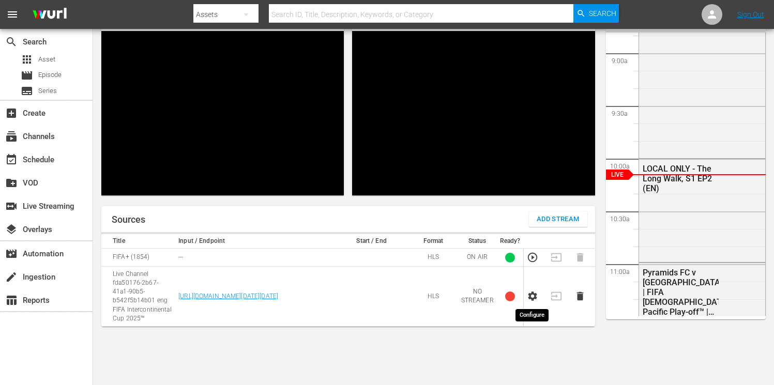
click at [530, 300] on icon "button" at bounding box center [532, 296] width 11 height 11
